Goal: Information Seeking & Learning: Learn about a topic

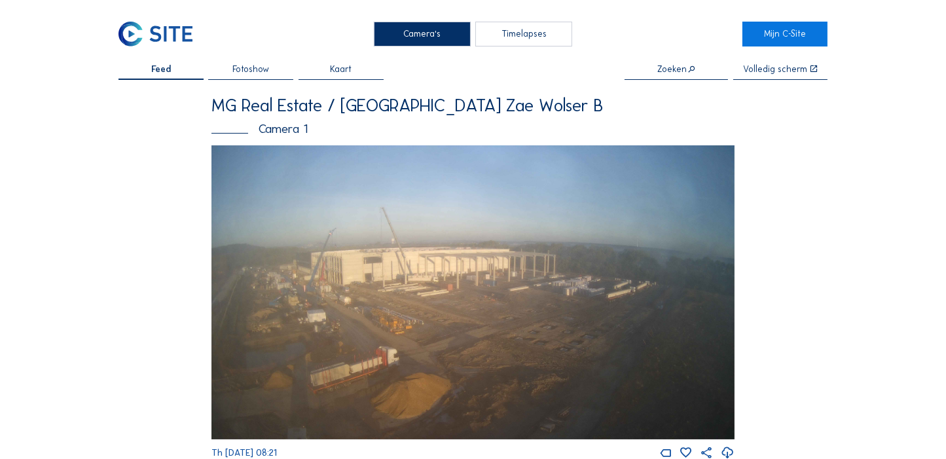
click at [413, 262] on img at bounding box center [472, 292] width 523 height 294
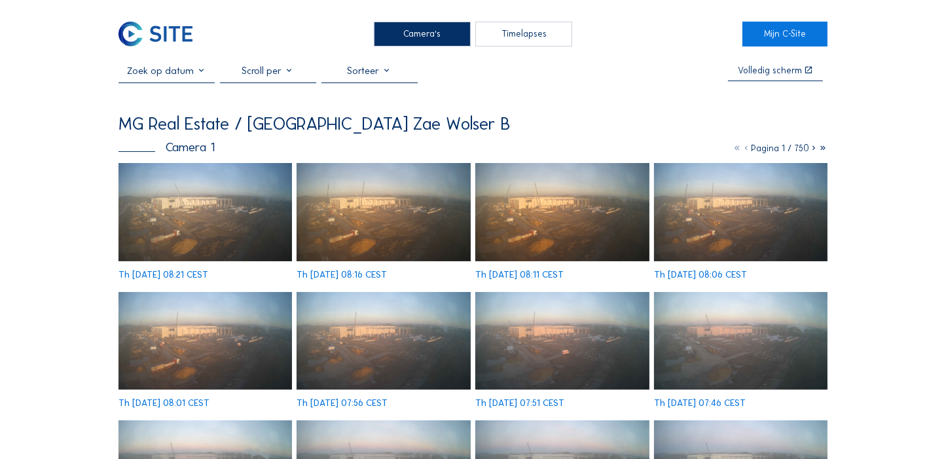
click at [243, 227] on img at bounding box center [204, 212] width 173 height 98
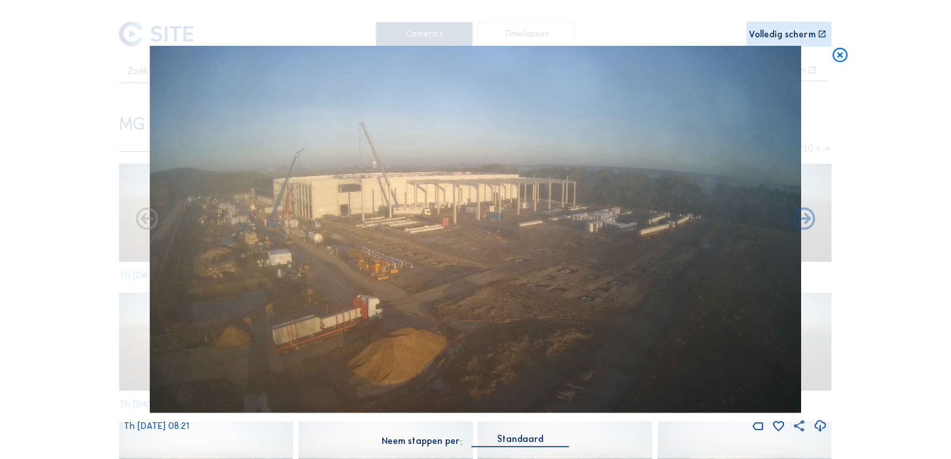
click at [532, 262] on icon at bounding box center [821, 426] width 14 height 16
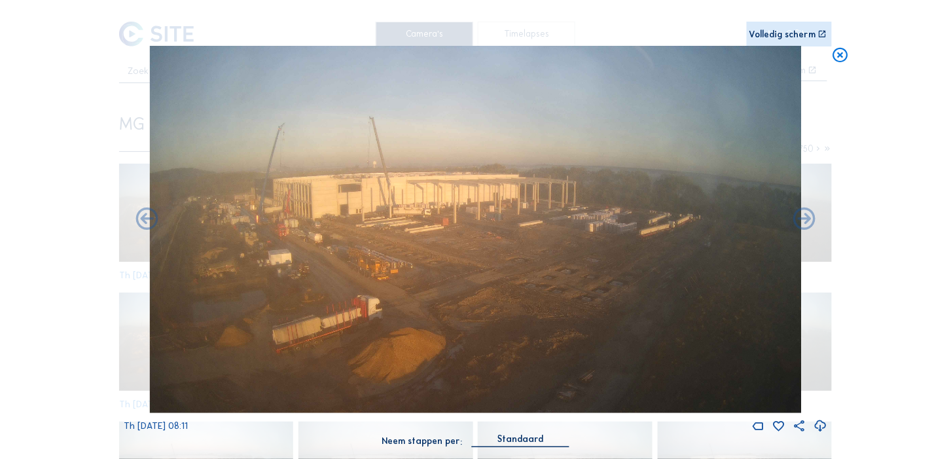
click at [532, 56] on icon at bounding box center [841, 55] width 18 height 18
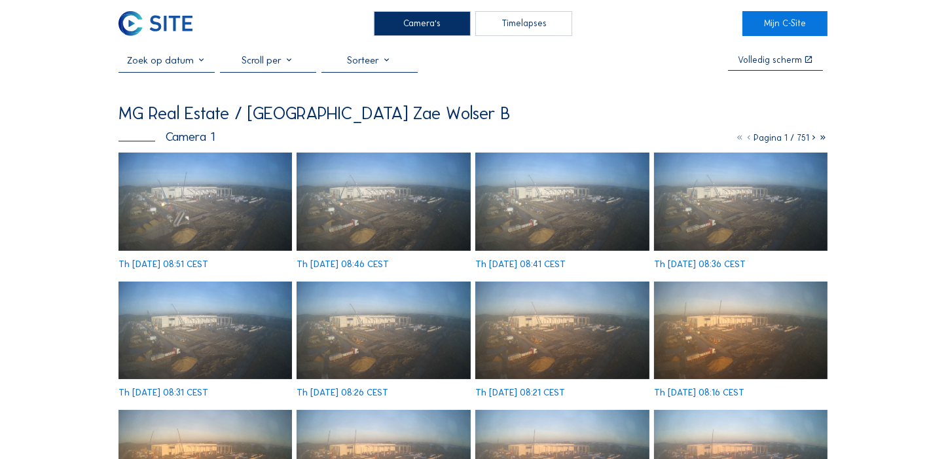
scroll to position [9, 0]
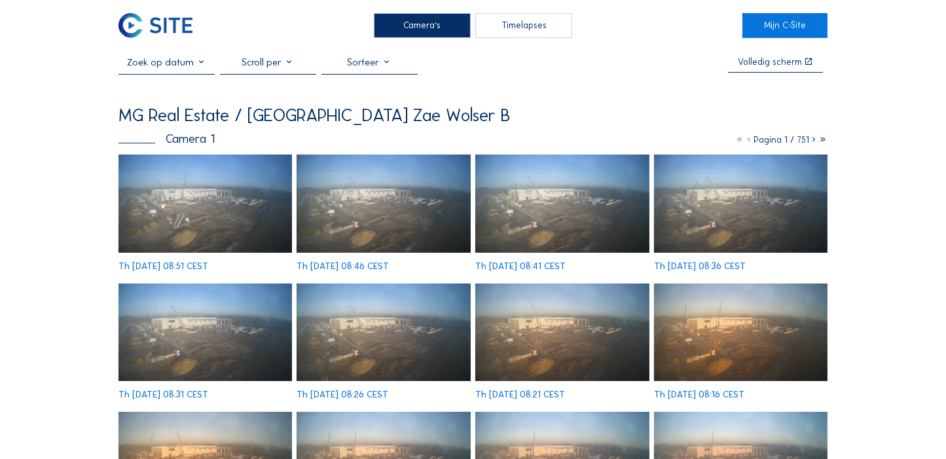
click at [198, 202] on img at bounding box center [204, 203] width 173 height 98
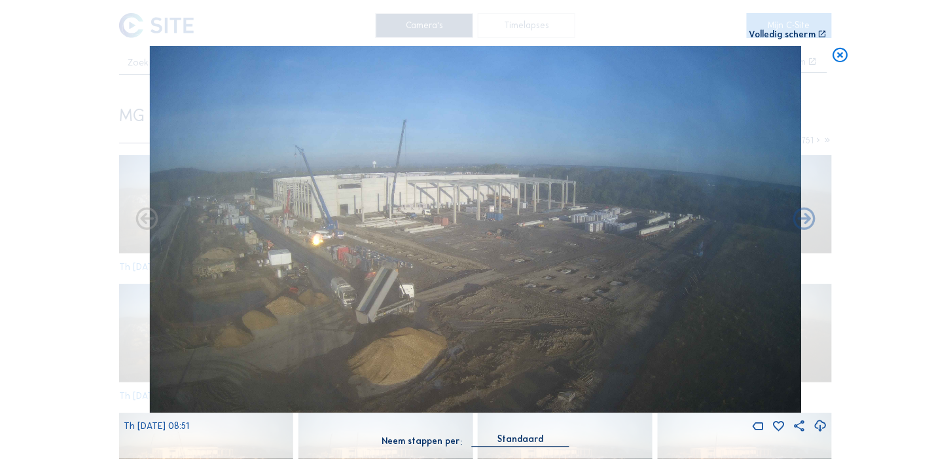
click at [844, 57] on icon at bounding box center [841, 55] width 18 height 18
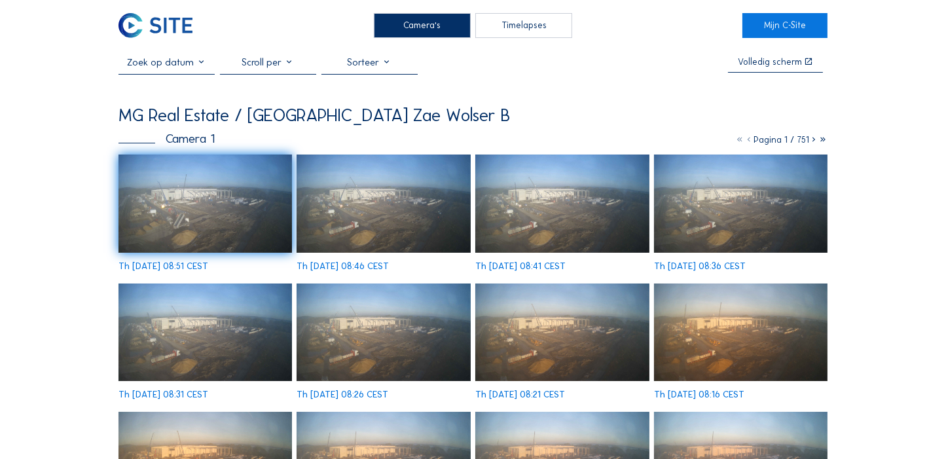
click at [238, 194] on img at bounding box center [204, 203] width 173 height 98
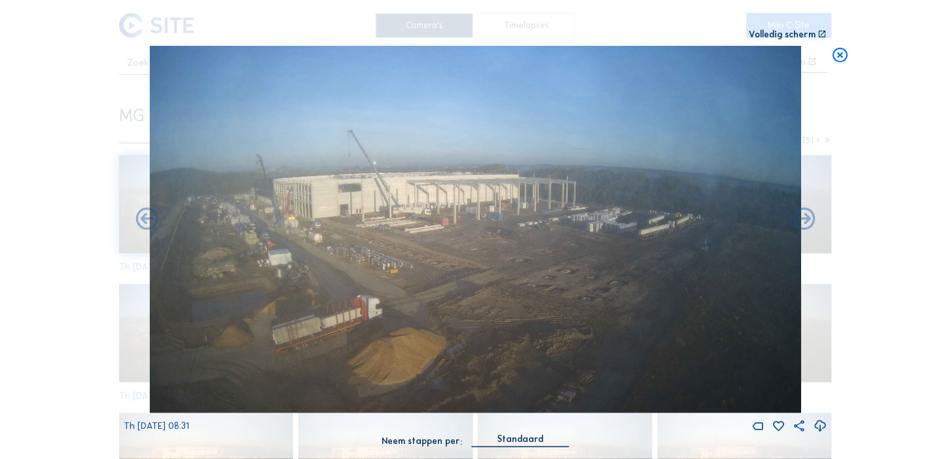
click at [99, 129] on div "Scroll om door de tijd te reizen | Druk op de 'Alt'-knop + scroll om te Zoomen …" at bounding box center [475, 229] width 951 height 459
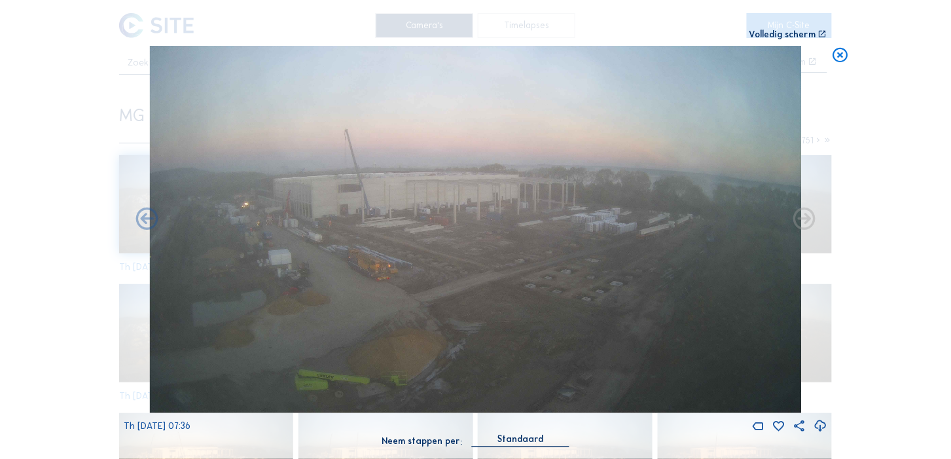
click at [99, 129] on div "Scroll om door de tijd te reizen | Druk op de 'Alt'-knop + scroll om te Zoomen …" at bounding box center [475, 229] width 951 height 459
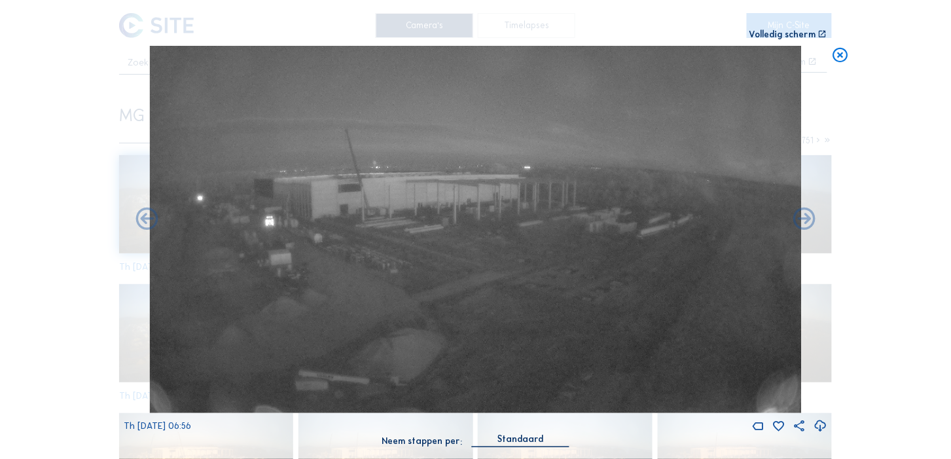
click at [839, 56] on icon at bounding box center [841, 55] width 18 height 18
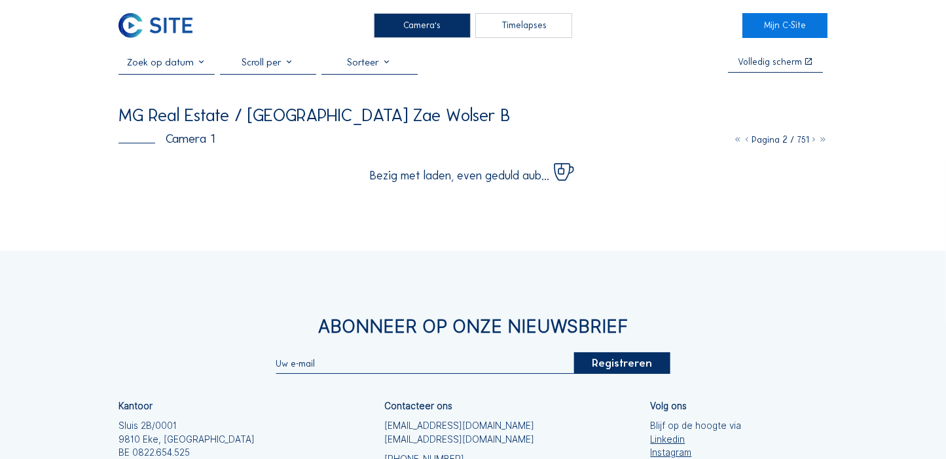
click at [253, 222] on div "Camera's Timelapses Mijn C-Site Volledig scherm MG Real Estate / Luxemburg Zae …" at bounding box center [473, 302] width 946 height 622
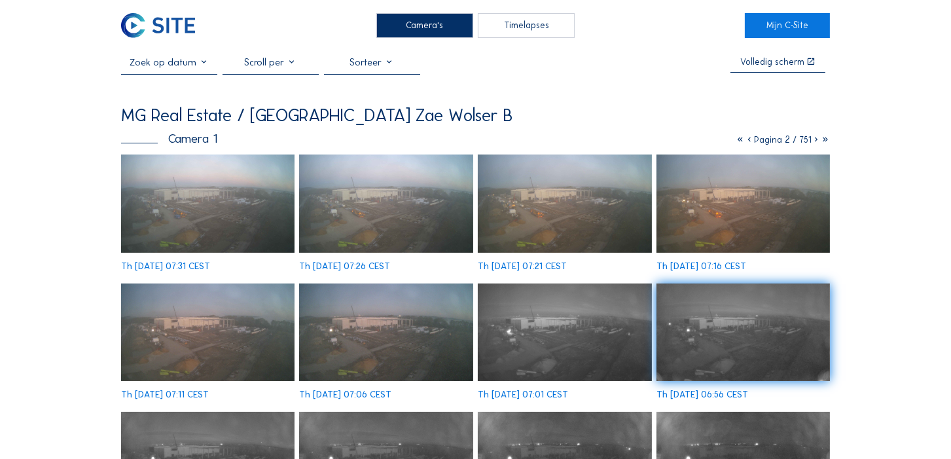
scroll to position [0, 0]
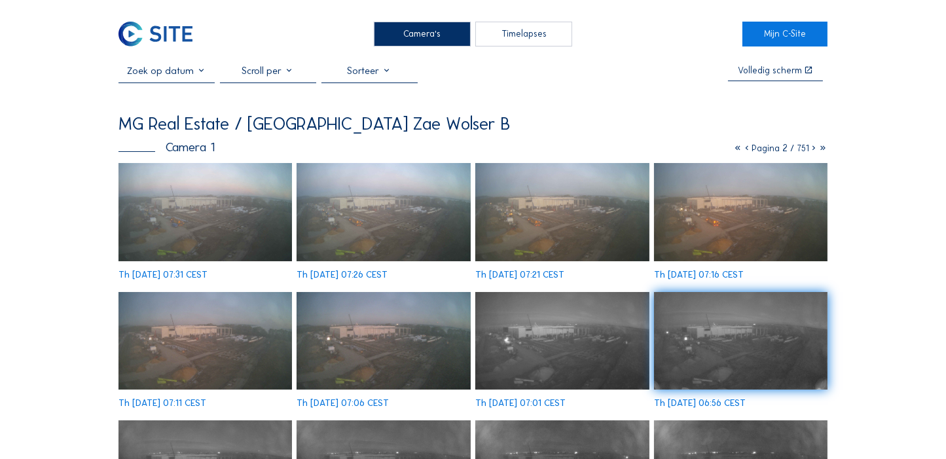
click at [735, 149] on icon at bounding box center [737, 148] width 9 height 11
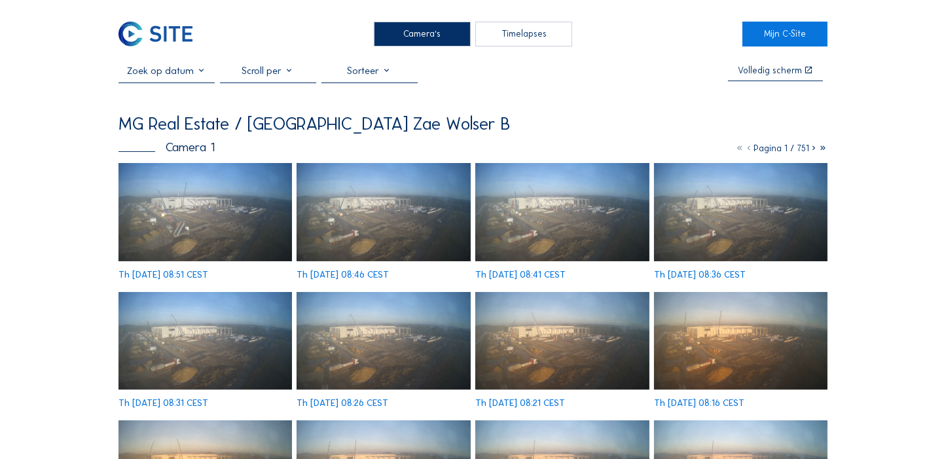
click at [252, 211] on img at bounding box center [204, 212] width 173 height 98
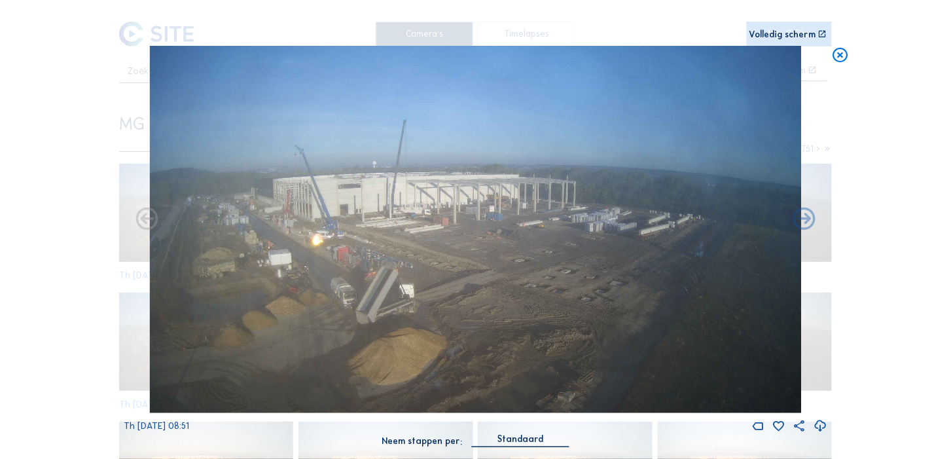
click at [819, 422] on icon at bounding box center [821, 426] width 14 height 16
